Goal: Find specific page/section: Find specific page/section

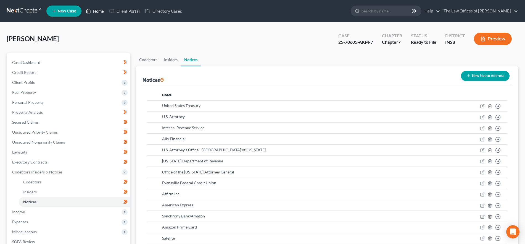
click at [97, 10] on link "Home" at bounding box center [94, 11] width 23 height 10
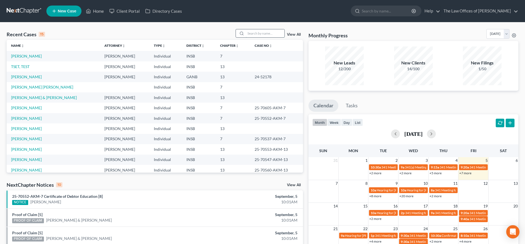
click at [252, 34] on input "search" at bounding box center [265, 33] width 39 height 8
type input "sheets"
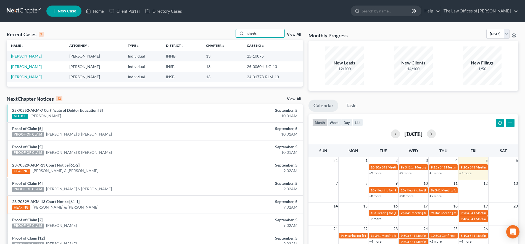
click at [27, 56] on link "[PERSON_NAME]" at bounding box center [26, 56] width 31 height 5
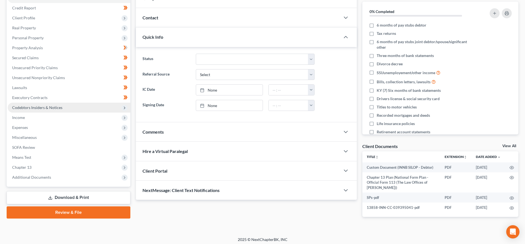
scroll to position [67, 0]
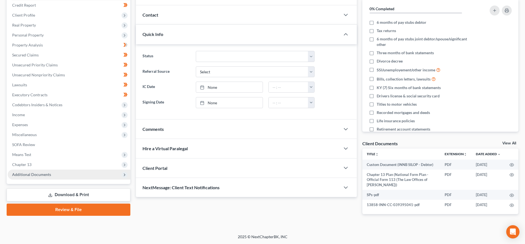
click at [58, 172] on span "Additional Documents" at bounding box center [69, 174] width 123 height 10
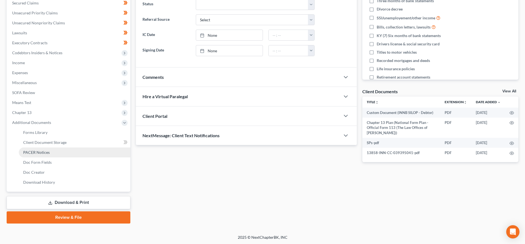
scroll to position [120, 0]
click at [55, 155] on link "PACER Notices" at bounding box center [75, 152] width 112 height 10
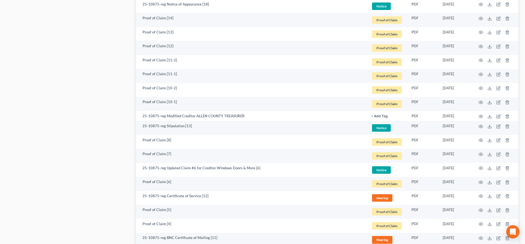
scroll to position [416, 0]
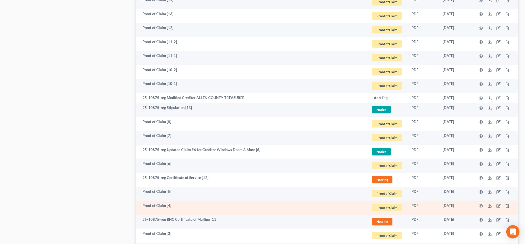
click at [480, 202] on td at bounding box center [495, 207] width 46 height 14
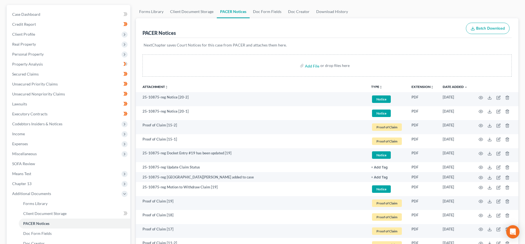
scroll to position [0, 0]
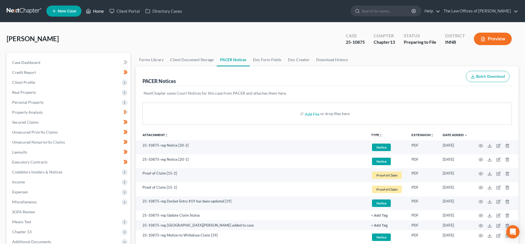
drag, startPoint x: 95, startPoint y: 9, endPoint x: 166, endPoint y: 33, distance: 75.1
click at [95, 9] on link "Home" at bounding box center [94, 11] width 23 height 10
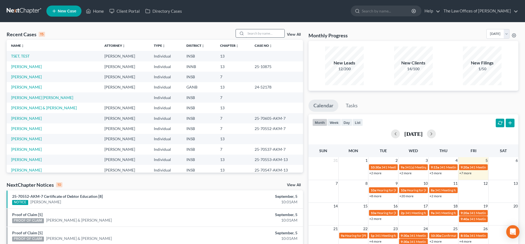
click at [255, 31] on input "search" at bounding box center [265, 33] width 39 height 8
type input "[PERSON_NAME]"
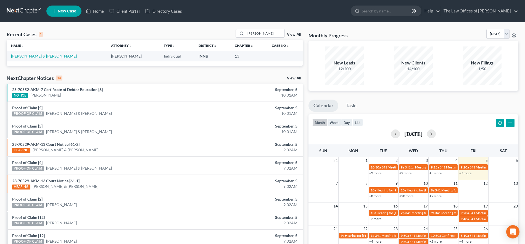
click at [47, 54] on link "[PERSON_NAME] & [PERSON_NAME]" at bounding box center [44, 56] width 66 height 5
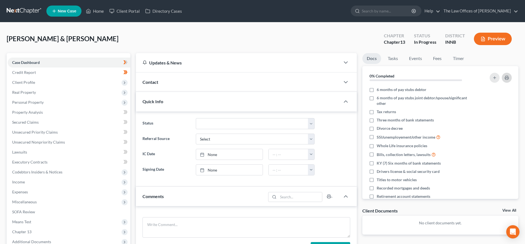
click at [509, 76] on button "button" at bounding box center [507, 78] width 10 height 10
drag, startPoint x: 460, startPoint y: 59, endPoint x: 453, endPoint y: 98, distance: 39.9
click at [460, 59] on link "Timer" at bounding box center [458, 58] width 20 height 11
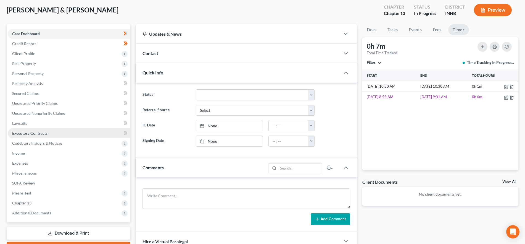
scroll to position [30, 0]
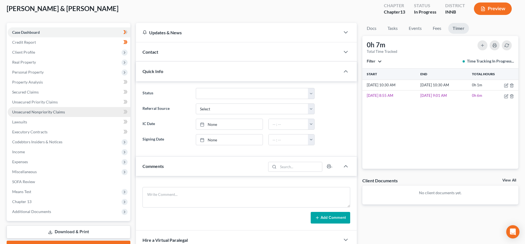
click at [52, 113] on span "Unsecured Nonpriority Claims" at bounding box center [38, 111] width 53 height 5
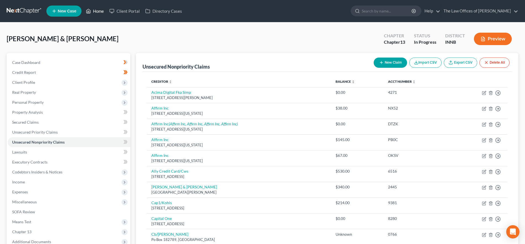
click at [98, 10] on link "Home" at bounding box center [94, 11] width 23 height 10
